Goal: Information Seeking & Learning: Learn about a topic

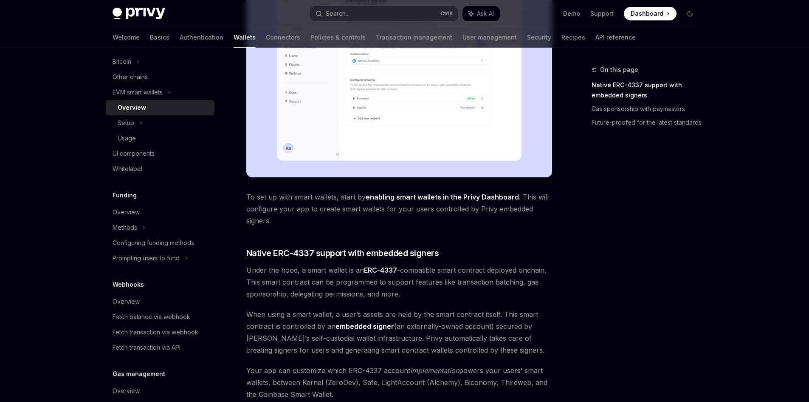
scroll to position [374, 0]
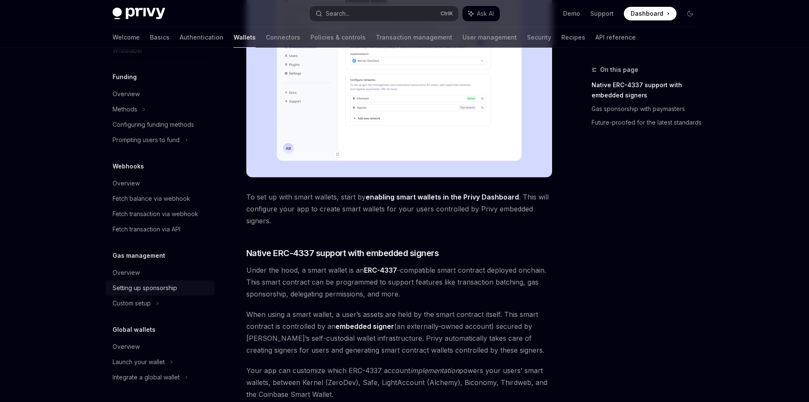
click at [159, 290] on div "Setting up sponsorship" at bounding box center [145, 288] width 65 height 10
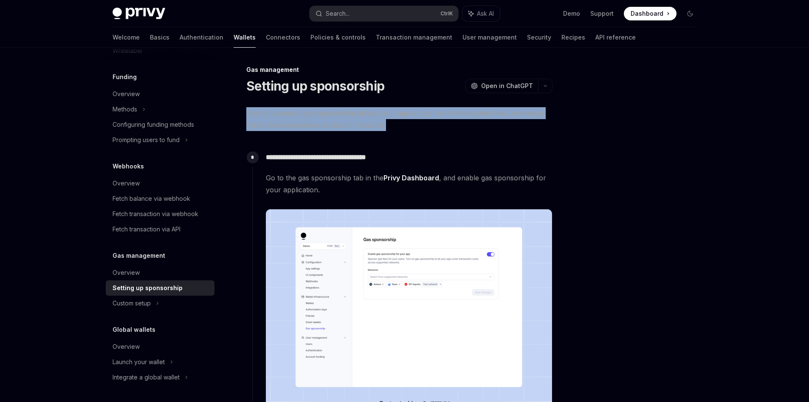
drag, startPoint x: 246, startPoint y: 112, endPoint x: 411, endPoint y: 125, distance: 166.2
click at [411, 125] on span "Setting up native gas sponsorship allows your app to pay for all transaction fe…" at bounding box center [399, 119] width 306 height 24
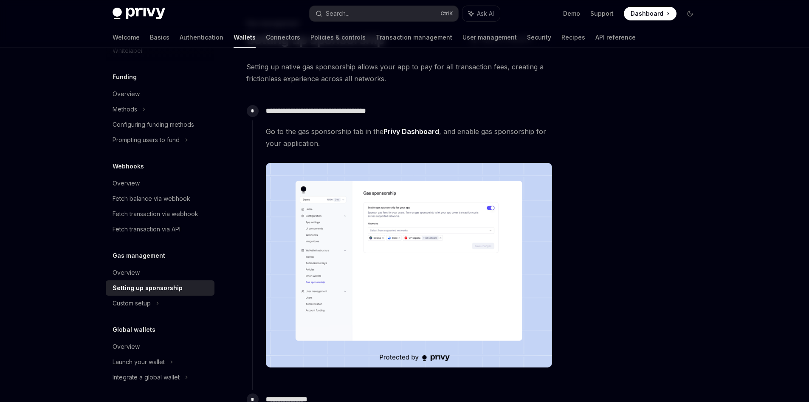
scroll to position [45, 0]
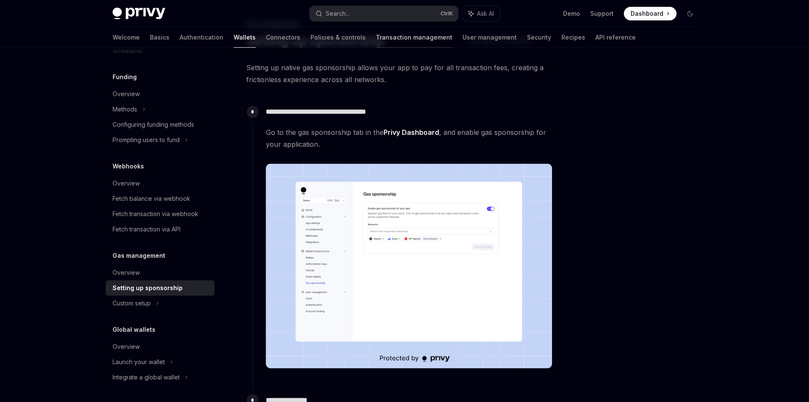
click at [376, 37] on link "Transaction management" at bounding box center [414, 37] width 76 height 20
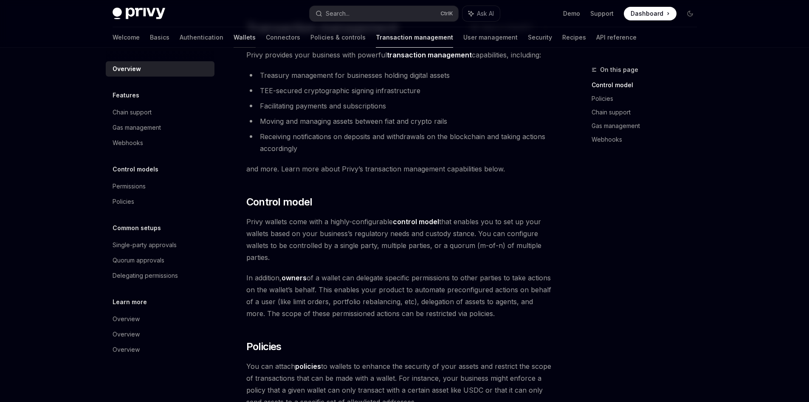
click at [234, 39] on link "Wallets" at bounding box center [245, 37] width 22 height 20
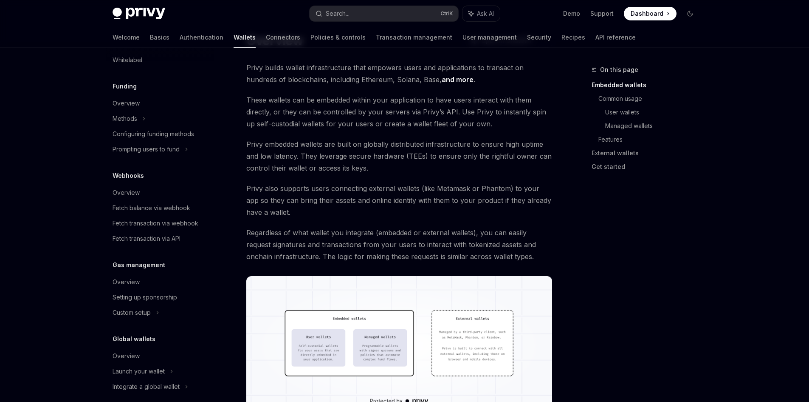
scroll to position [327, 0]
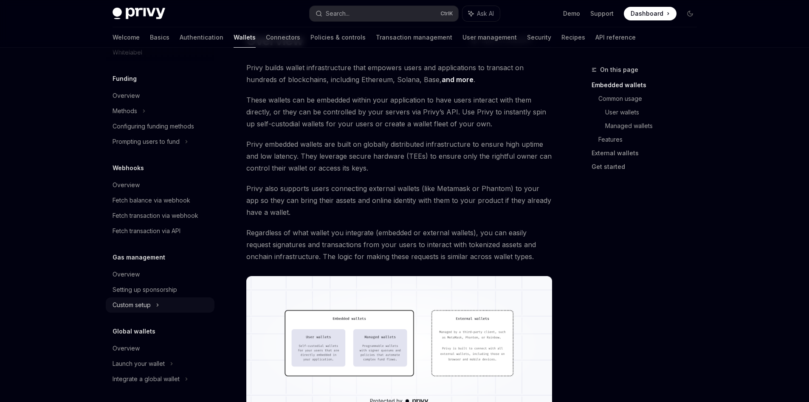
click at [142, 305] on div "Custom setup" at bounding box center [132, 305] width 38 height 10
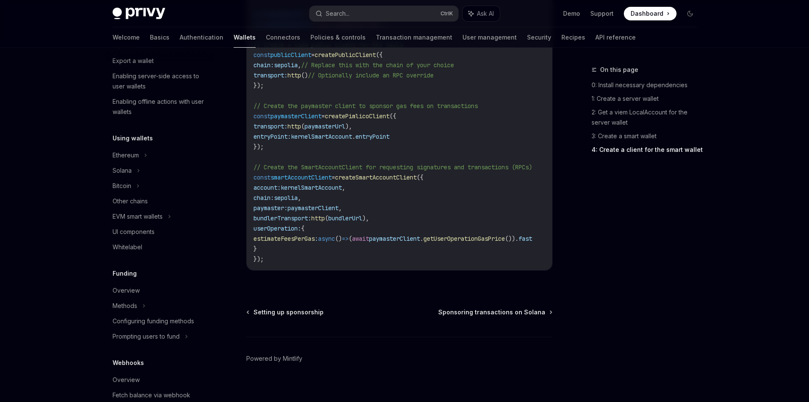
scroll to position [132, 0]
click at [174, 217] on div "EVM smart wallets" at bounding box center [160, 216] width 109 height 15
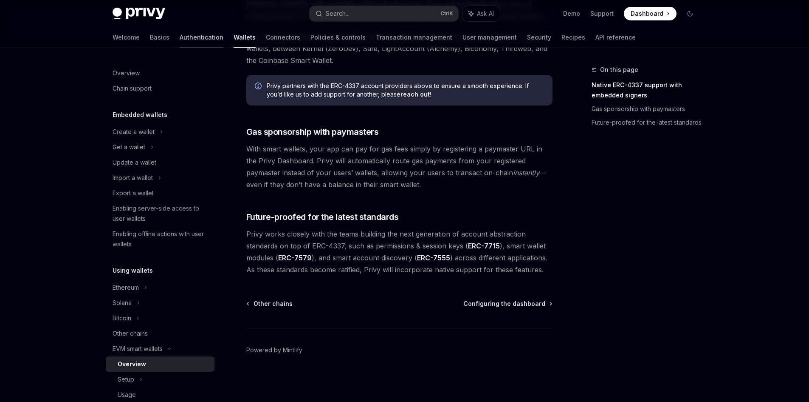
click at [180, 42] on link "Authentication" at bounding box center [202, 37] width 44 height 20
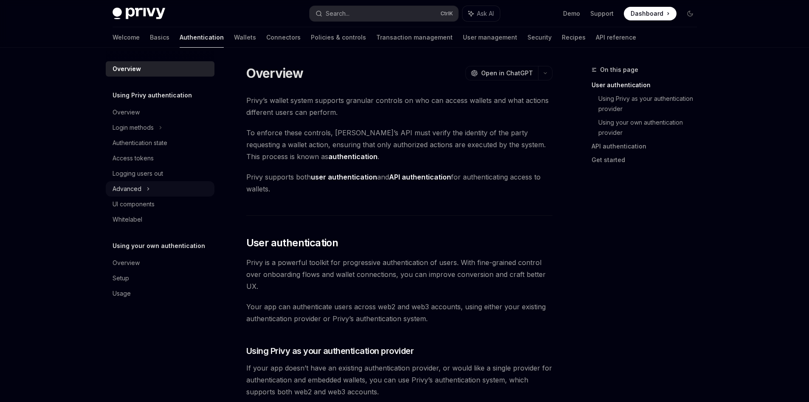
click at [166, 188] on div "Advanced" at bounding box center [160, 188] width 109 height 15
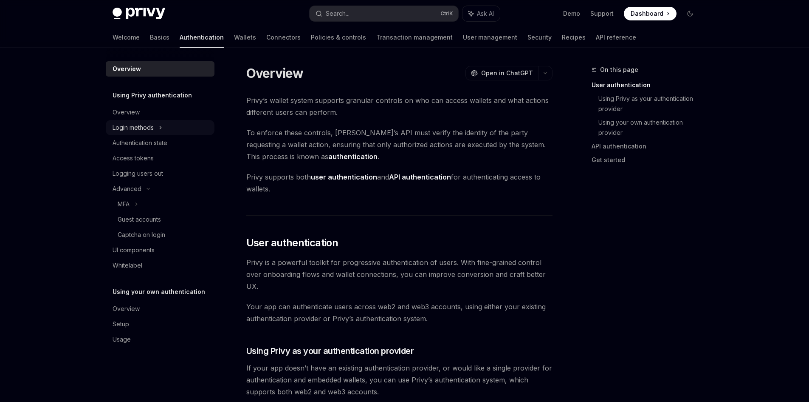
click at [179, 125] on div "Login methods" at bounding box center [160, 127] width 109 height 15
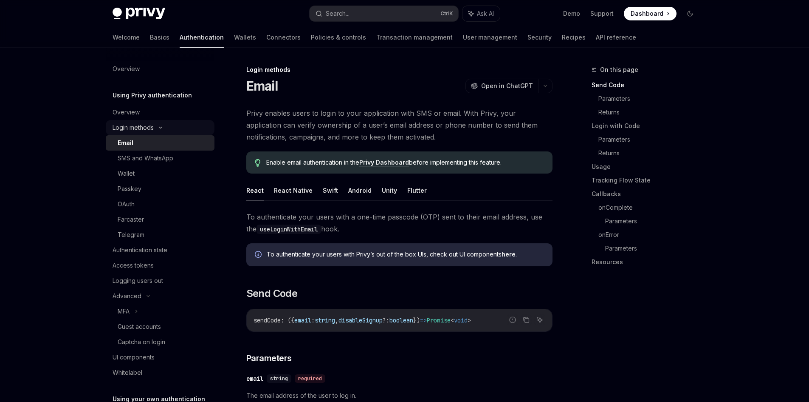
click at [179, 125] on div "Login methods" at bounding box center [160, 127] width 109 height 15
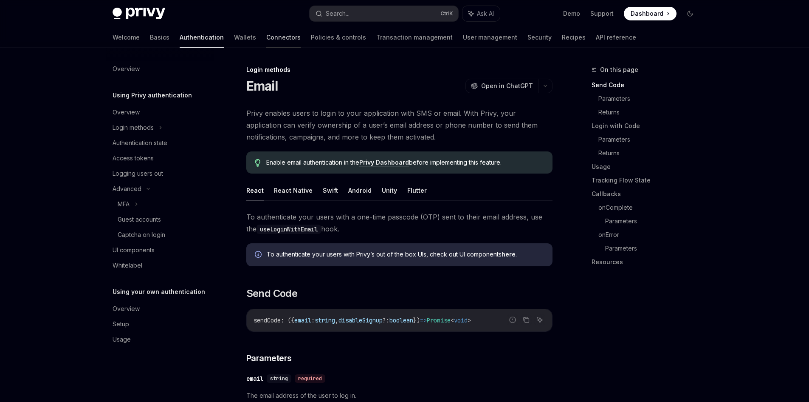
click at [266, 39] on link "Connectors" at bounding box center [283, 37] width 34 height 20
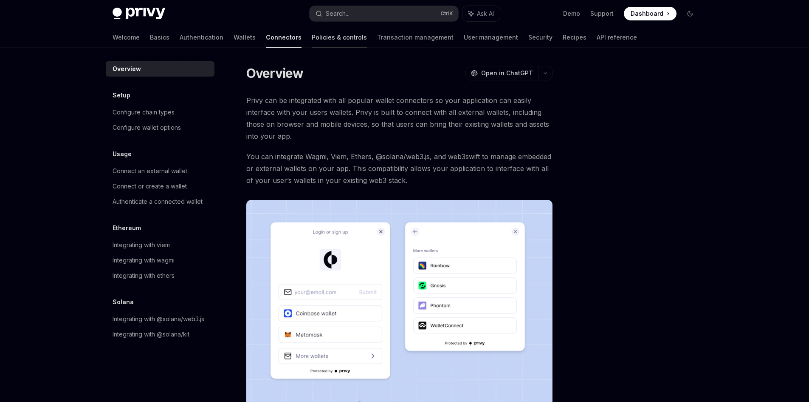
click at [312, 35] on link "Policies & controls" at bounding box center [339, 37] width 55 height 20
type textarea "*"
